Goal: Information Seeking & Learning: Learn about a topic

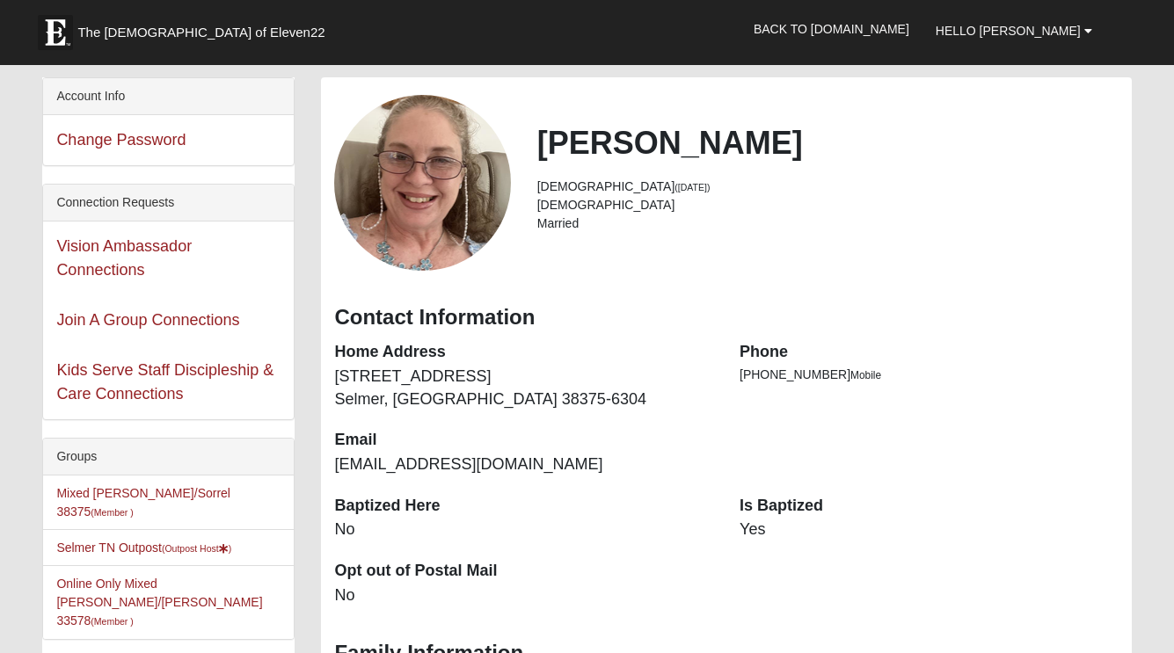
scroll to position [69, 0]
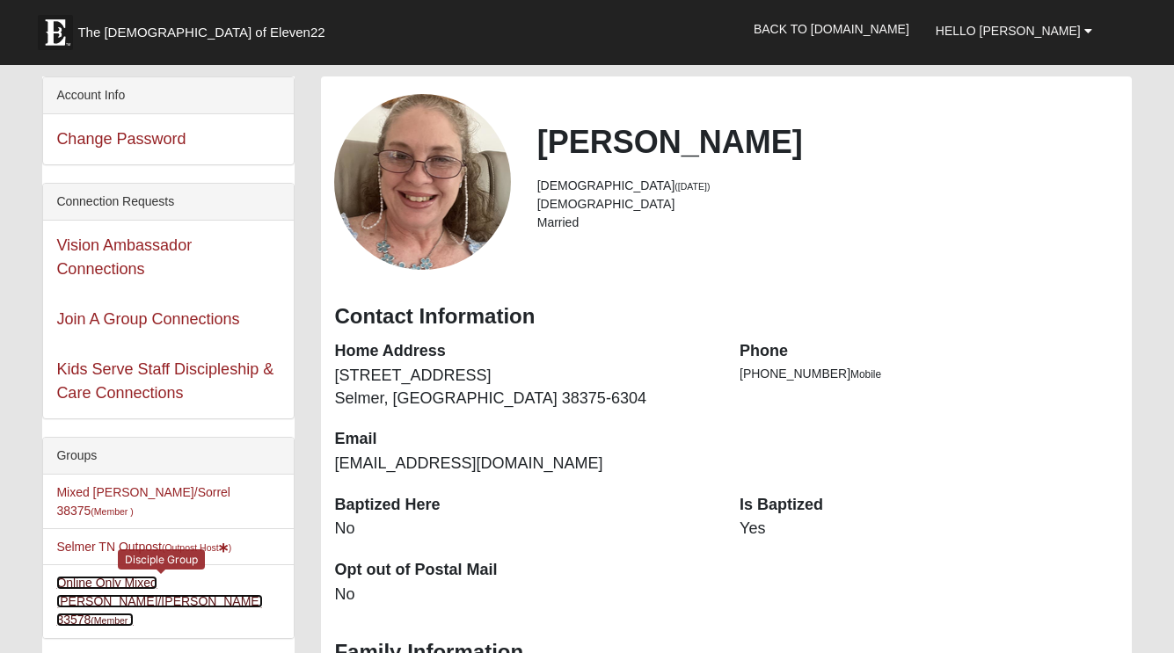
click at [198, 576] on link "Online Only Mixed Monge/Fredrickson 33578 (Member )" at bounding box center [159, 601] width 206 height 51
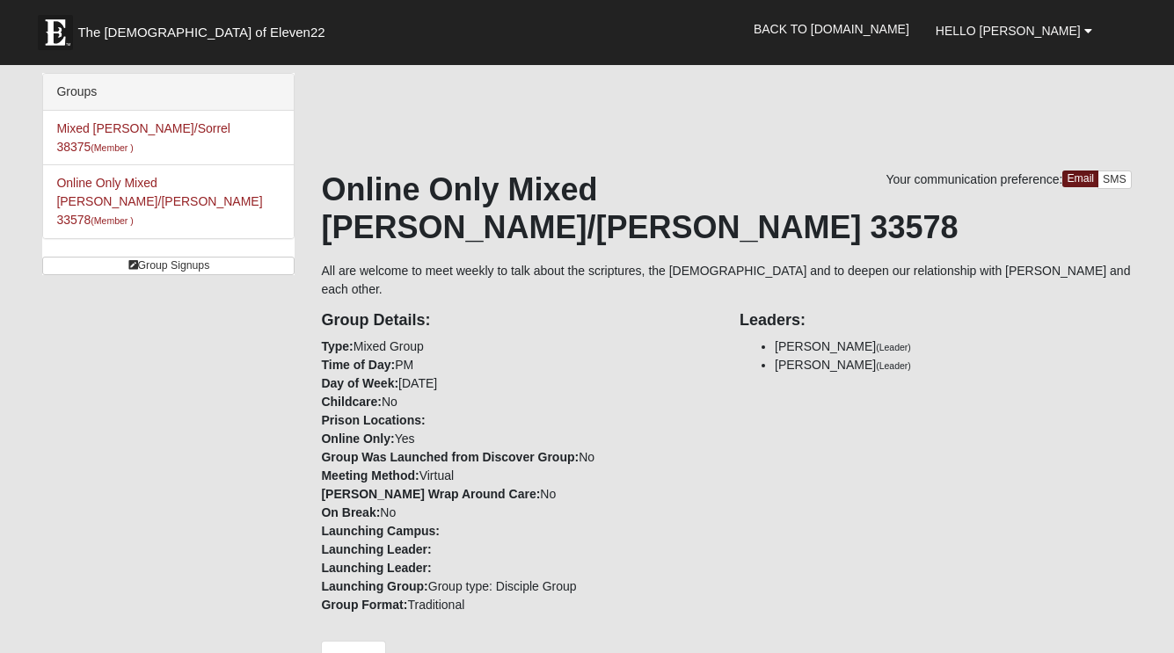
drag, startPoint x: 696, startPoint y: 493, endPoint x: 680, endPoint y: 481, distance: 20.0
click at [695, 492] on div "Group Details: Type: Mixed Group Time of Day: PM Day of Week: Tuesday Childcare…" at bounding box center [517, 457] width 418 height 316
click at [874, 30] on link "Back to [DOMAIN_NAME]" at bounding box center [831, 29] width 182 height 44
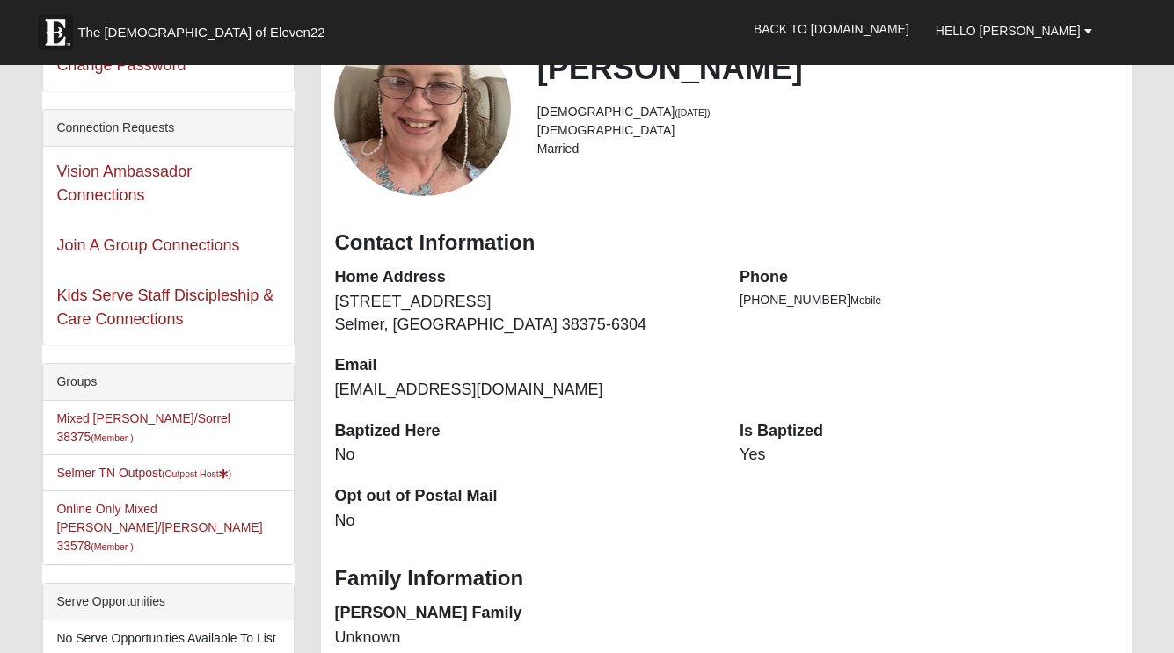
scroll to position [148, 0]
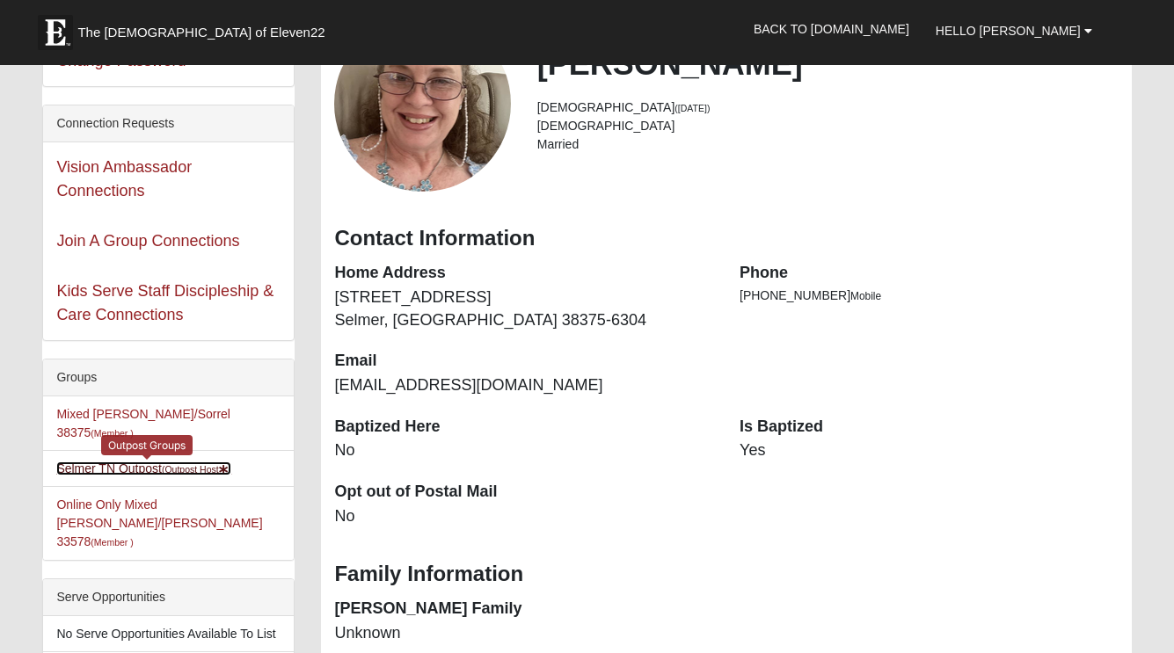
click at [127, 462] on link "Selmer TN Outpost (Outpost Host )" at bounding box center [143, 469] width 175 height 14
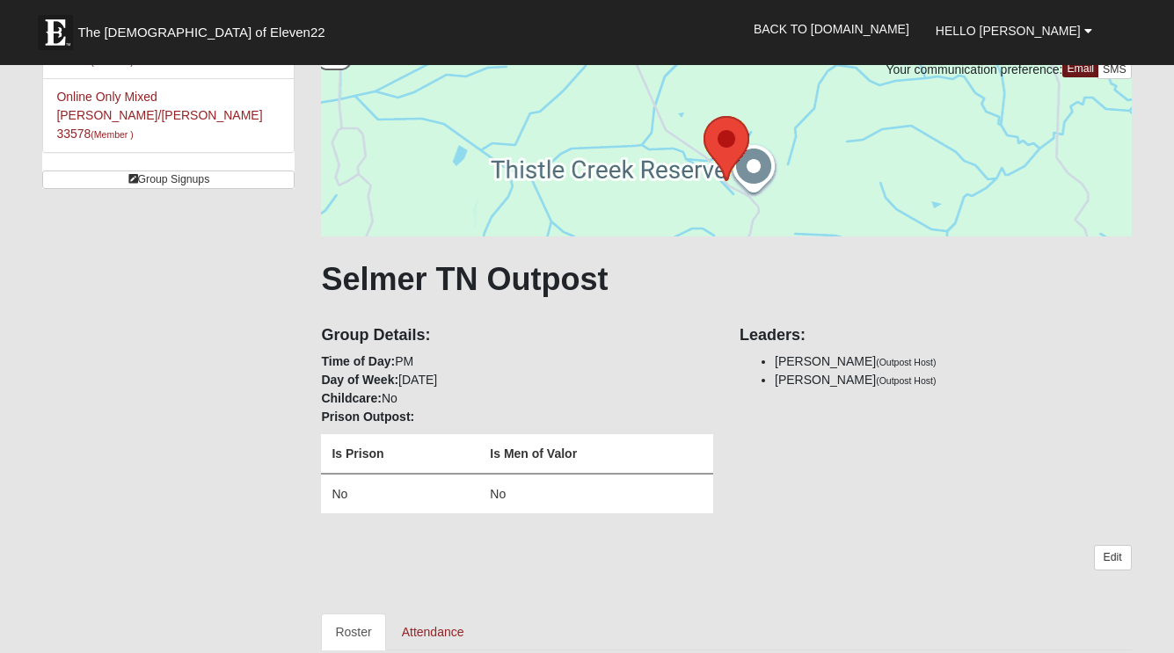
scroll to position [89, 0]
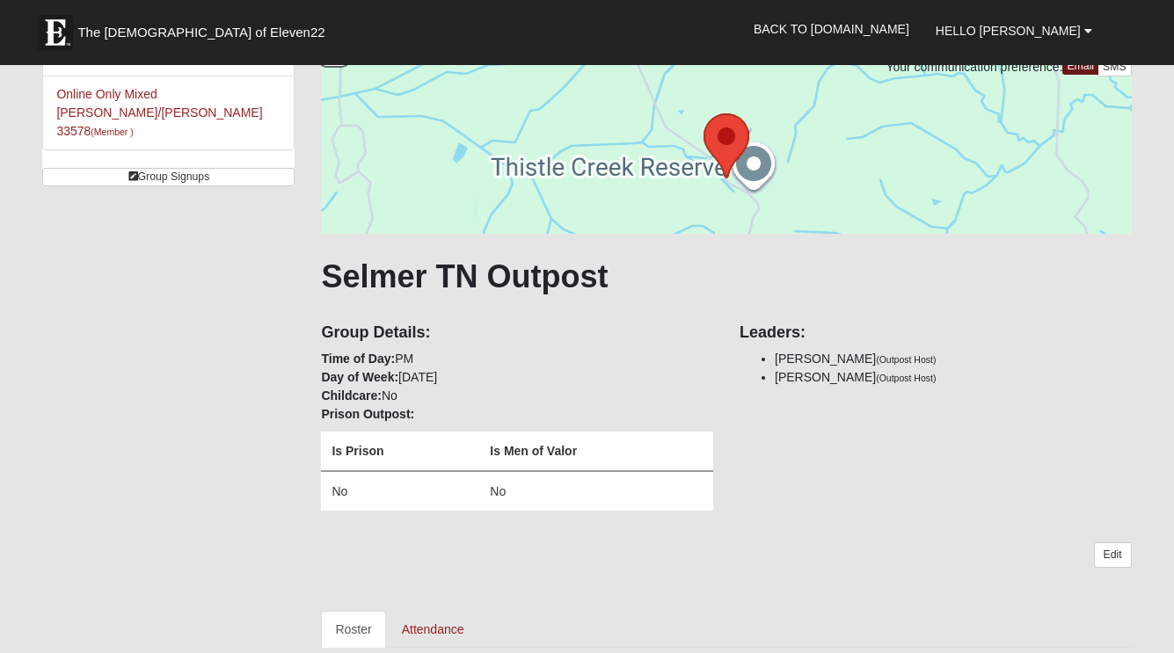
click at [885, 510] on div "Group Details: Time of Day: PM Day of Week: [DATE] Childcare: No Prison Outpost…" at bounding box center [726, 420] width 836 height 218
click at [103, 326] on div "Groups Mixed [PERSON_NAME]/Sorrel 38375 (Member ) Online Only Mixed [PERSON_NAM…" at bounding box center [586, 605] width 1115 height 1242
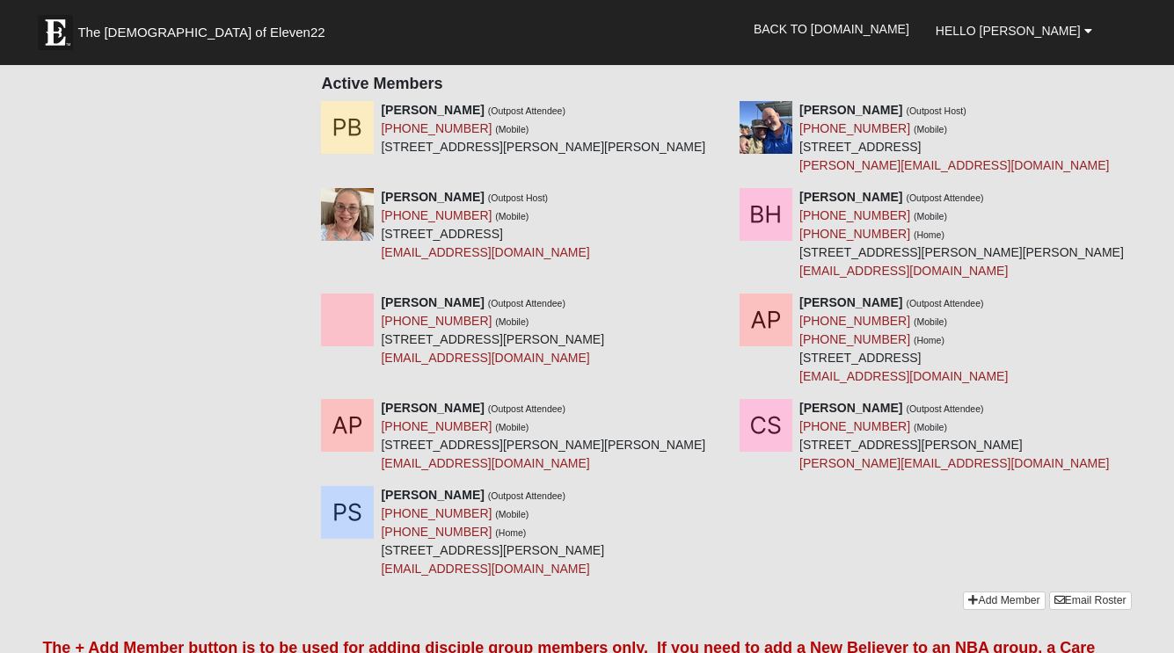
click at [129, 474] on div "Groups Mixed [PERSON_NAME]/Sorrel 38375 (Member ) Online Only Mixed [PERSON_NAM…" at bounding box center [586, 6] width 1115 height 1242
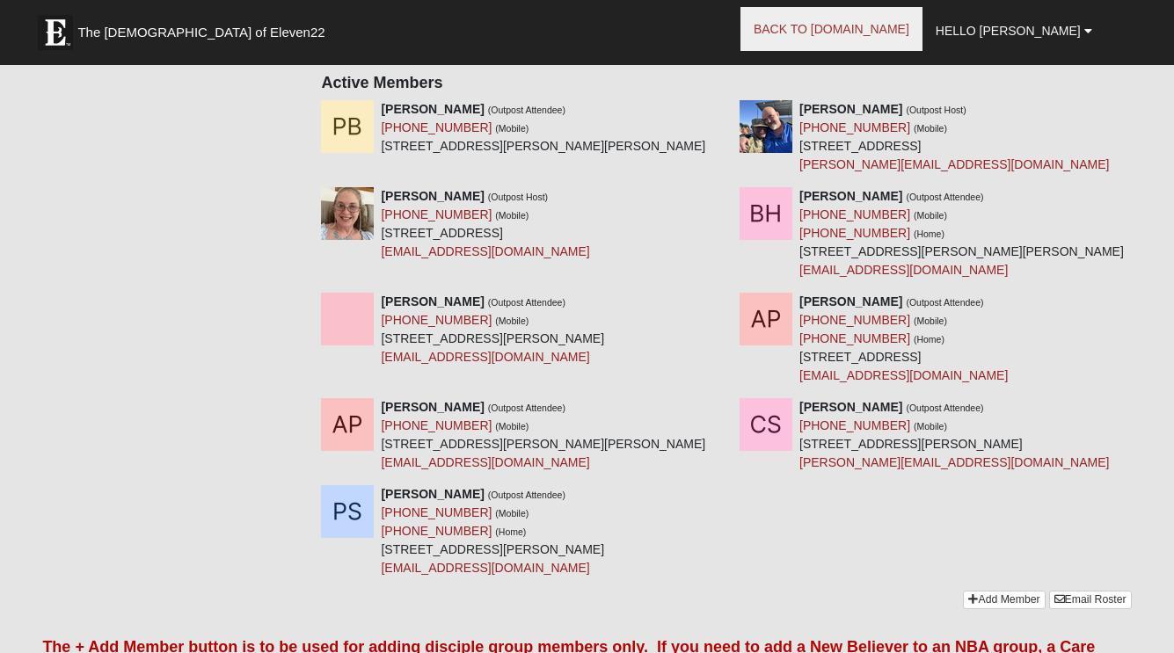
scroll to position [692, 0]
